Goal: Register for event/course

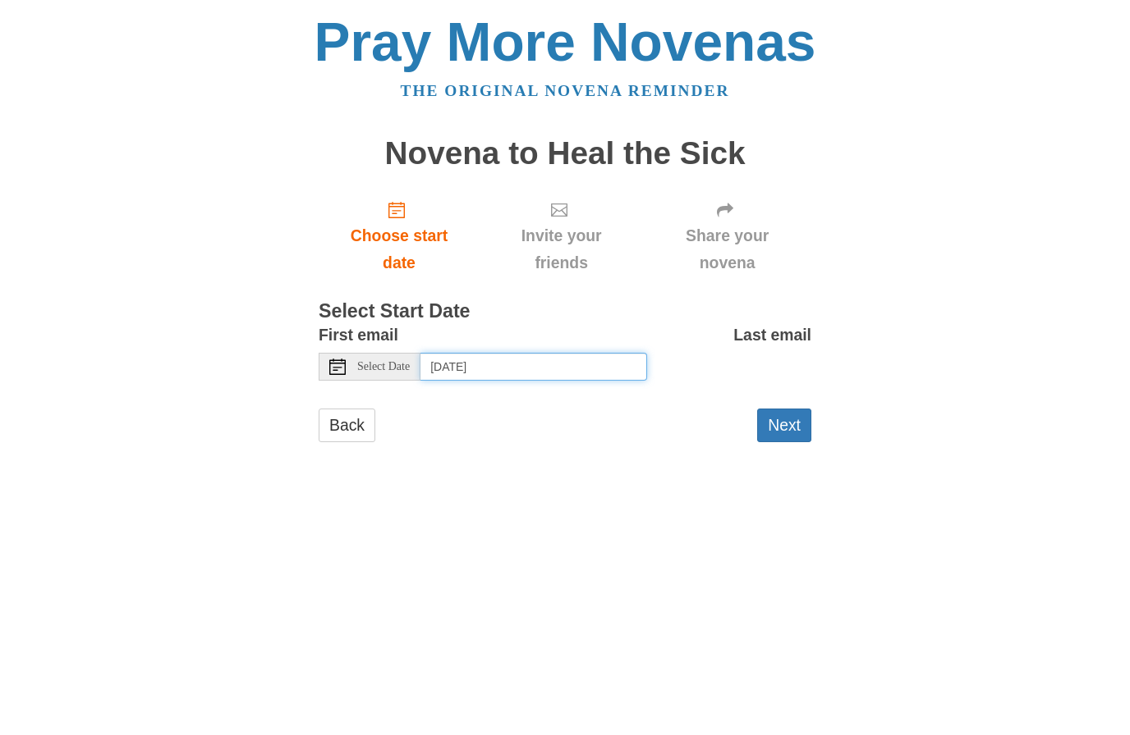
click at [561, 360] on input "[DATE]" at bounding box center [533, 367] width 227 height 28
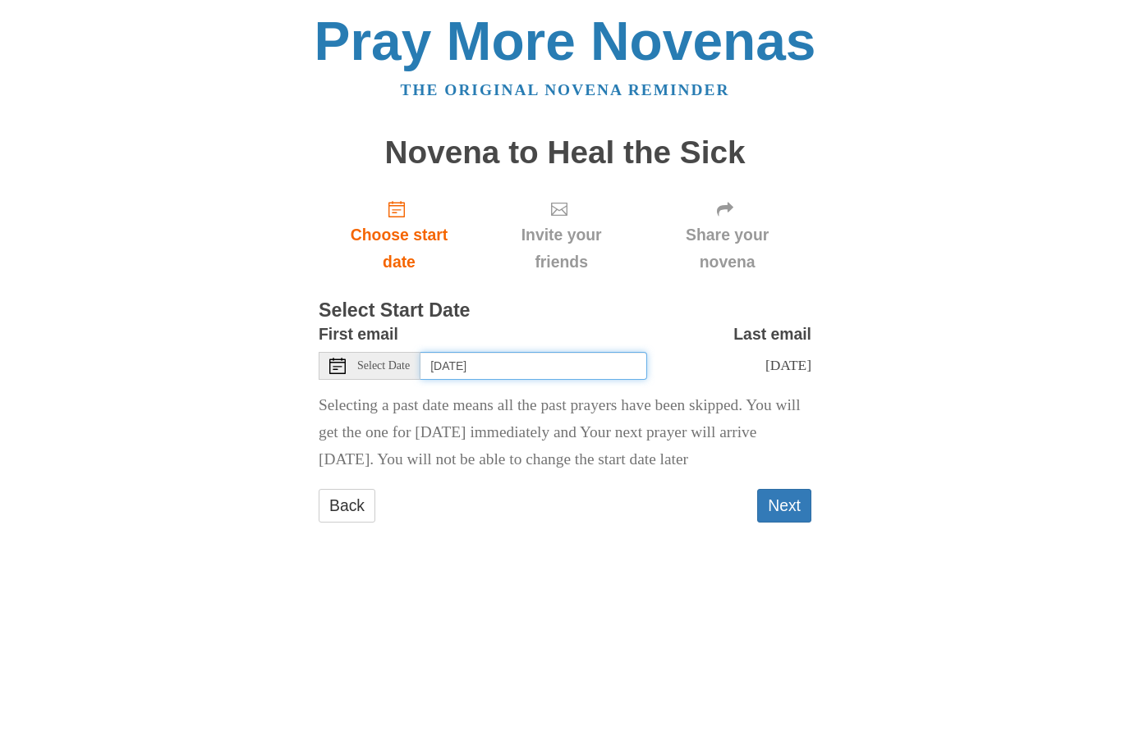
click at [575, 356] on input "[DATE]" at bounding box center [533, 367] width 227 height 28
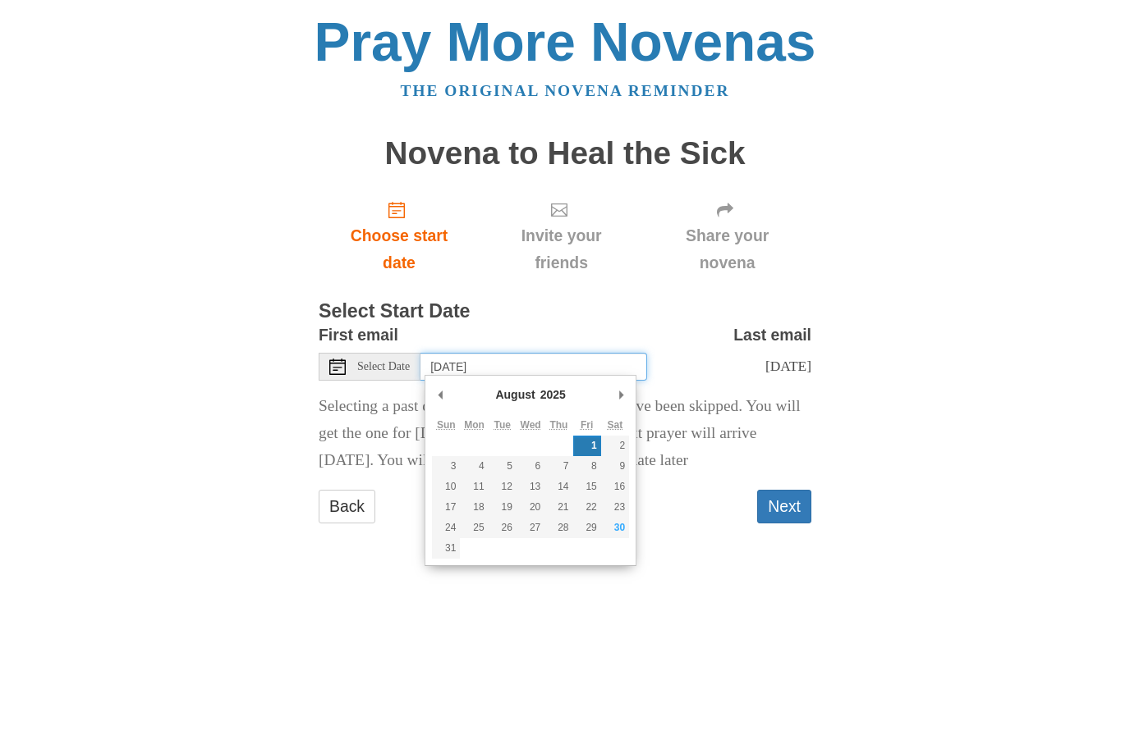
type input "[DATE]"
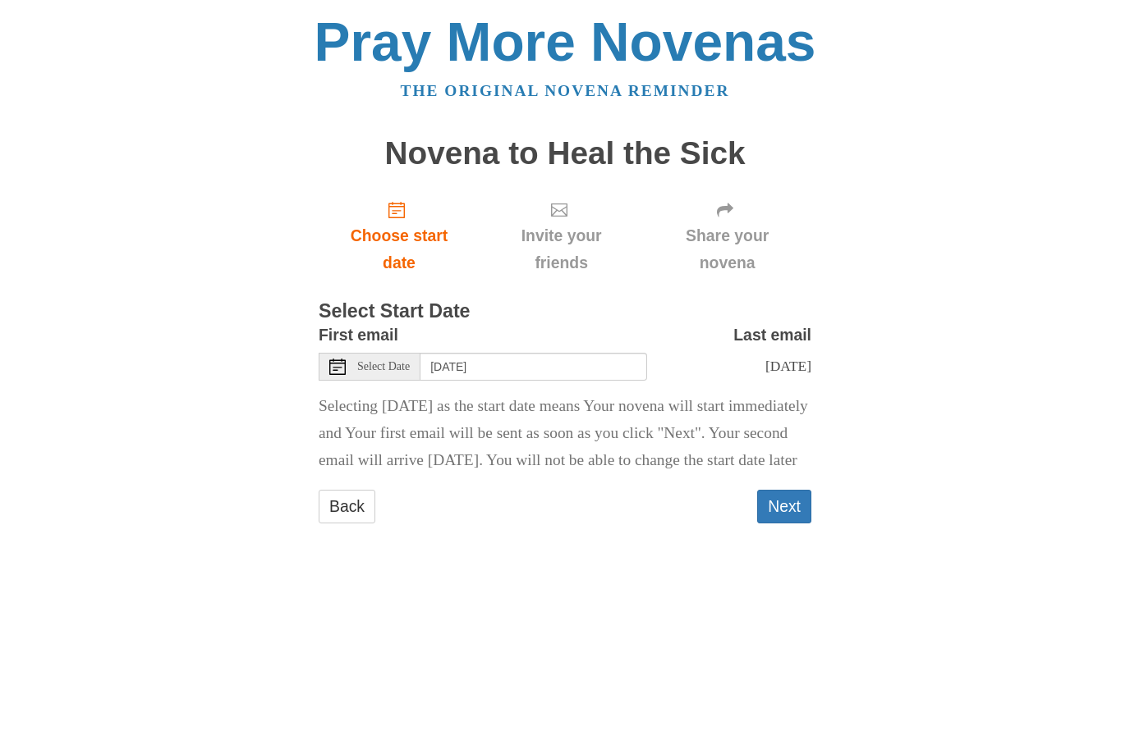
click at [798, 524] on button "Next" at bounding box center [784, 507] width 54 height 34
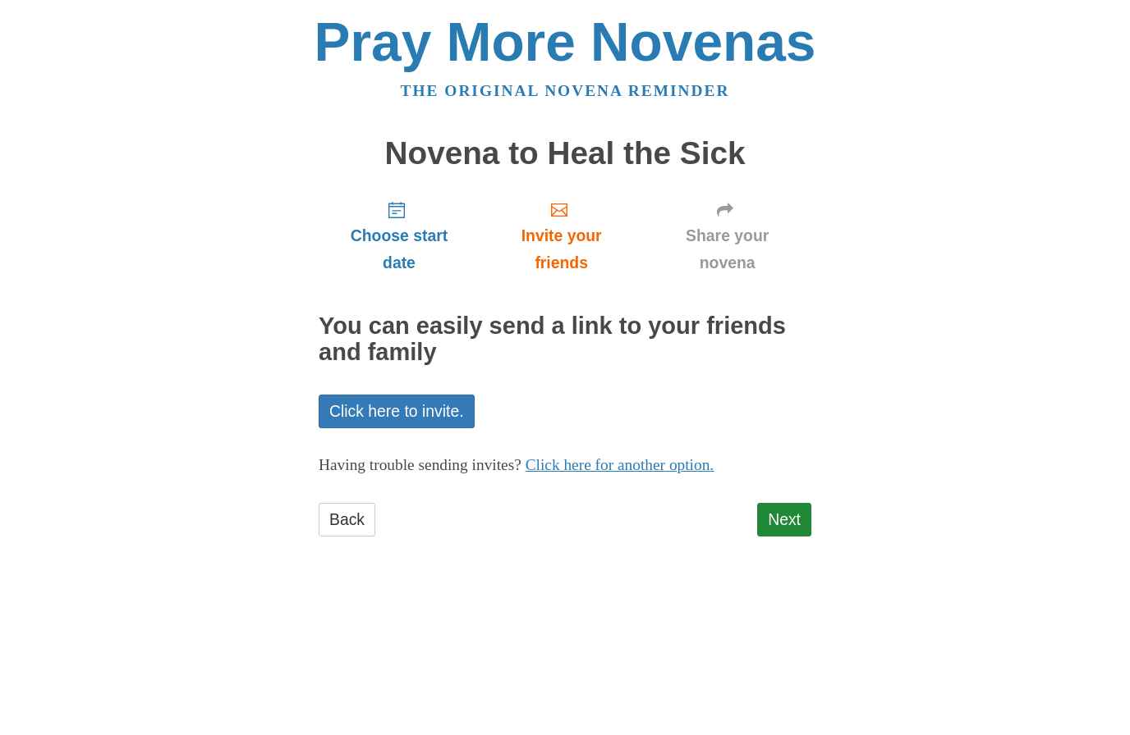
click at [801, 519] on link "Next" at bounding box center [784, 520] width 54 height 34
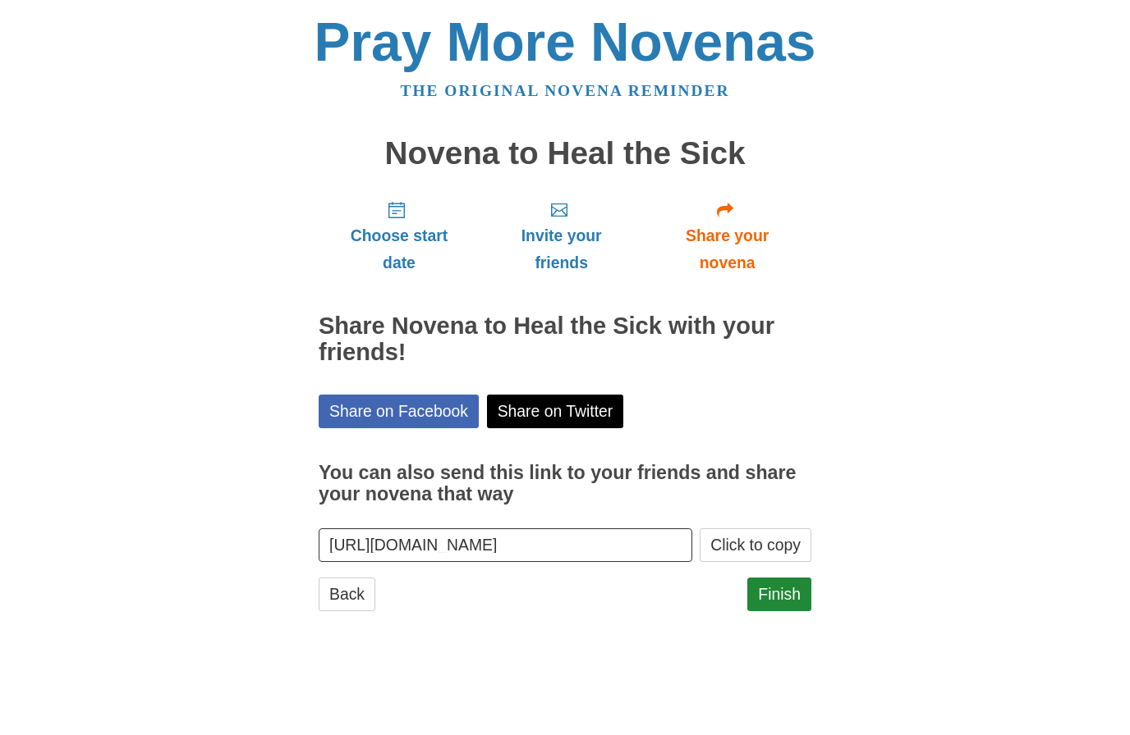
click at [794, 595] on link "Finish" at bounding box center [779, 595] width 64 height 34
